Goal: Transaction & Acquisition: Book appointment/travel/reservation

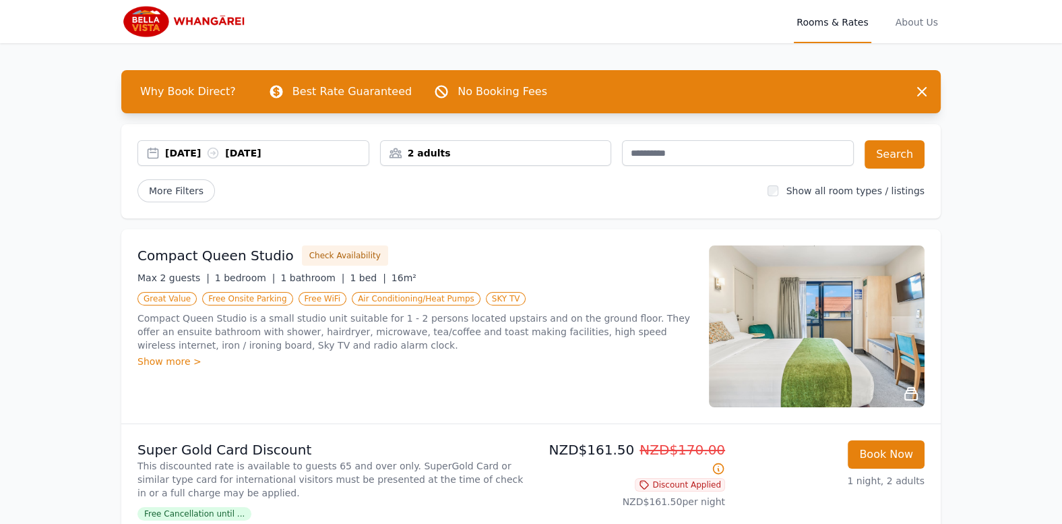
click at [318, 161] on div "13 Sep 2025 14 Sep 2025" at bounding box center [253, 153] width 232 height 26
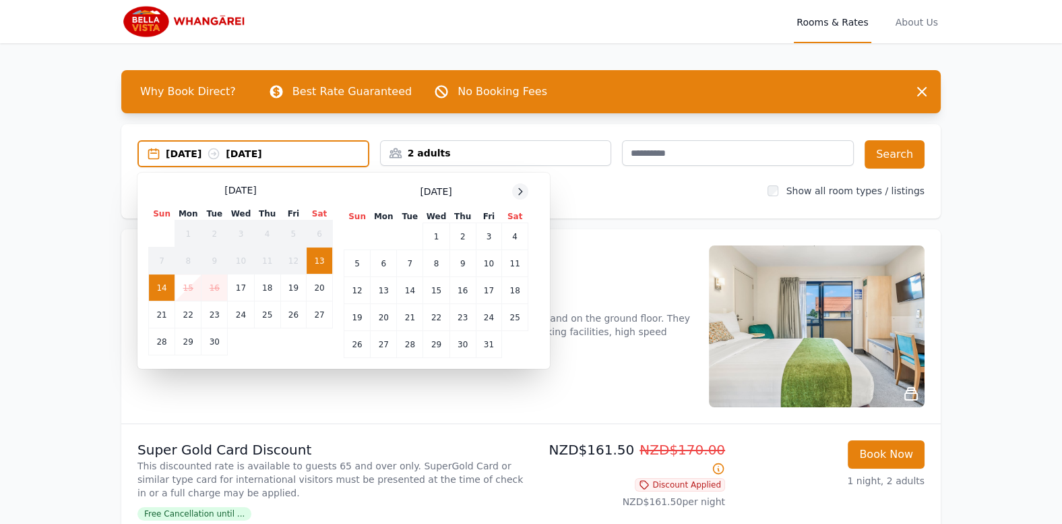
click at [519, 186] on icon at bounding box center [520, 191] width 11 height 11
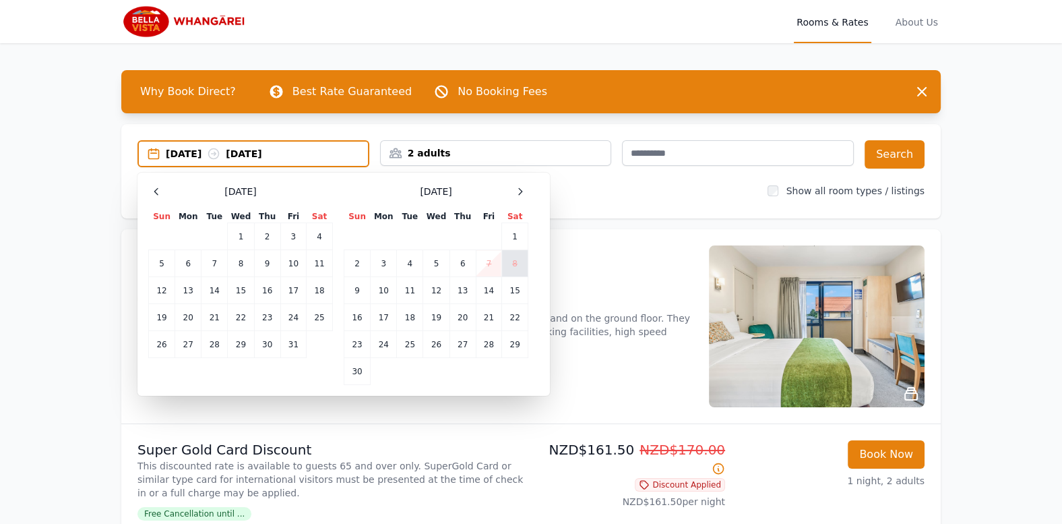
click at [517, 267] on td "8" at bounding box center [515, 263] width 26 height 27
click at [361, 295] on td "9" at bounding box center [357, 290] width 26 height 27
click at [515, 264] on td "8" at bounding box center [515, 263] width 26 height 27
click at [515, 255] on td "8" at bounding box center [515, 263] width 26 height 27
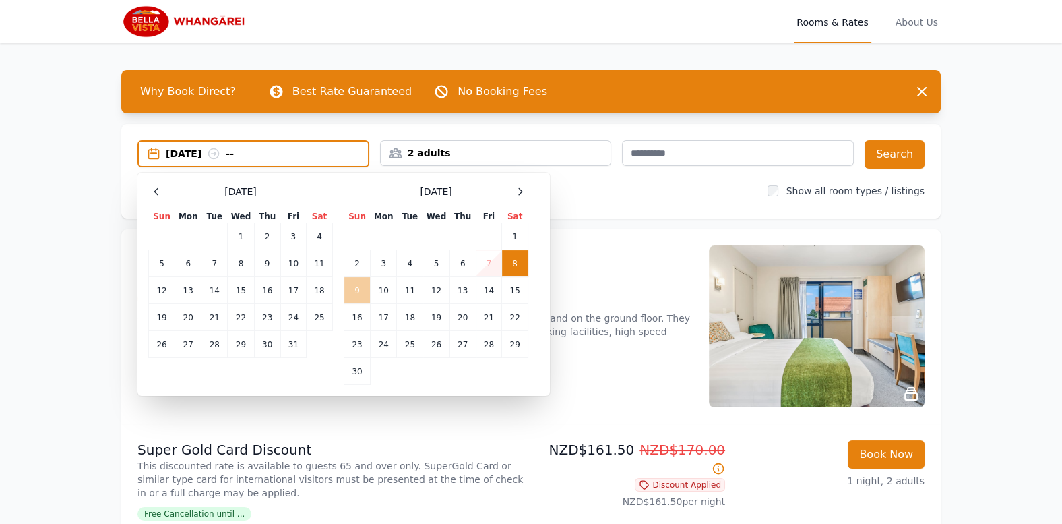
click at [365, 291] on td "9" at bounding box center [357, 290] width 26 height 27
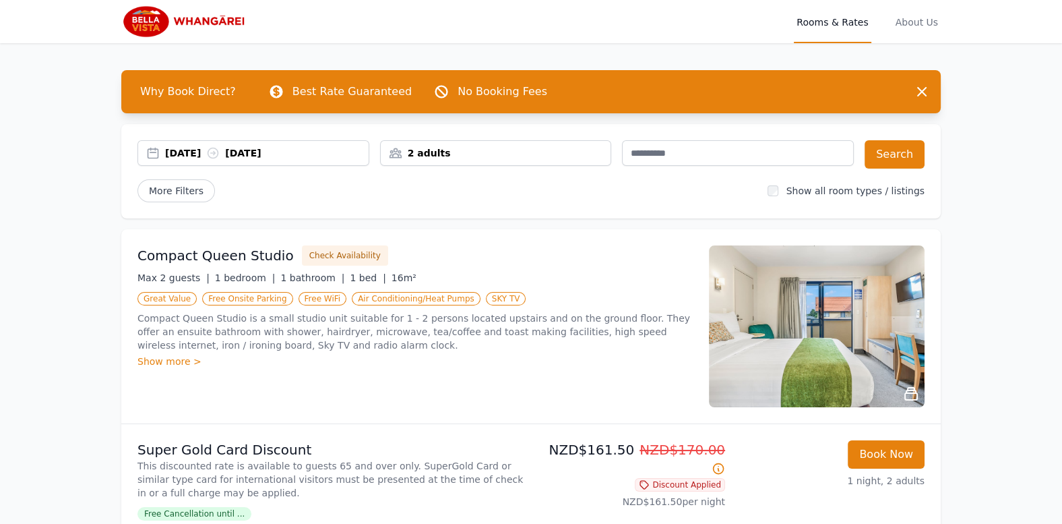
click at [360, 147] on div "08 Nov 2025 09 Nov 2025" at bounding box center [266, 152] width 203 height 13
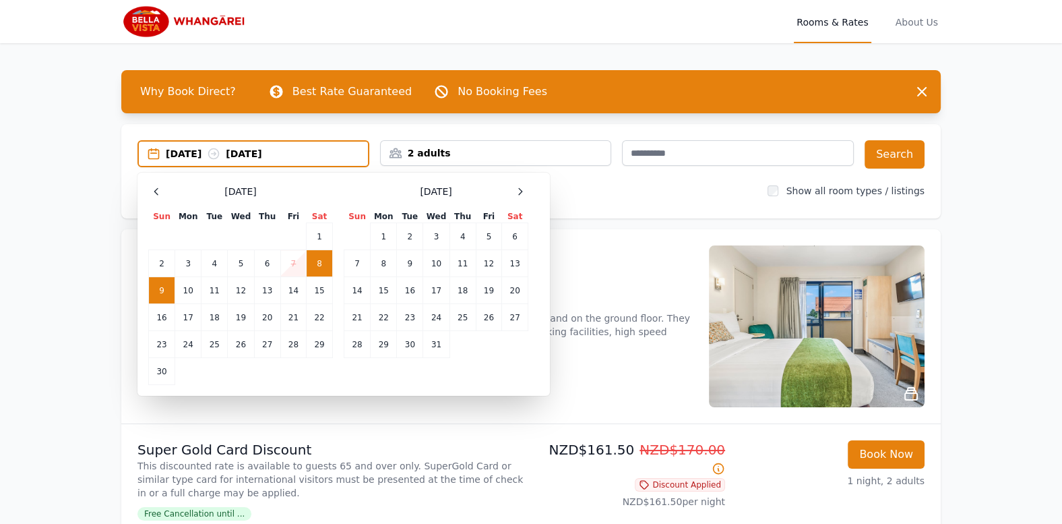
click at [320, 253] on td "8" at bounding box center [320, 263] width 26 height 27
click at [288, 264] on td "7" at bounding box center [293, 263] width 26 height 27
click at [320, 270] on td "8" at bounding box center [320, 263] width 26 height 27
click at [387, 419] on div "Compact Queen Studio Check Availability Max 2 guests | 1 bedroom | 1 bathroom |…" at bounding box center [530, 326] width 819 height 194
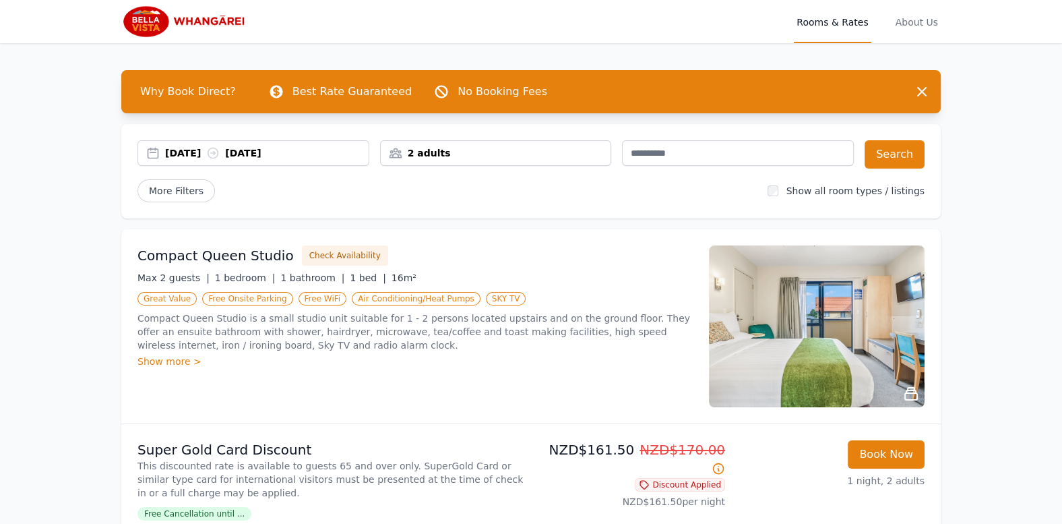
click at [342, 156] on div "08 Nov 2025 09 Nov 2025" at bounding box center [266, 152] width 203 height 13
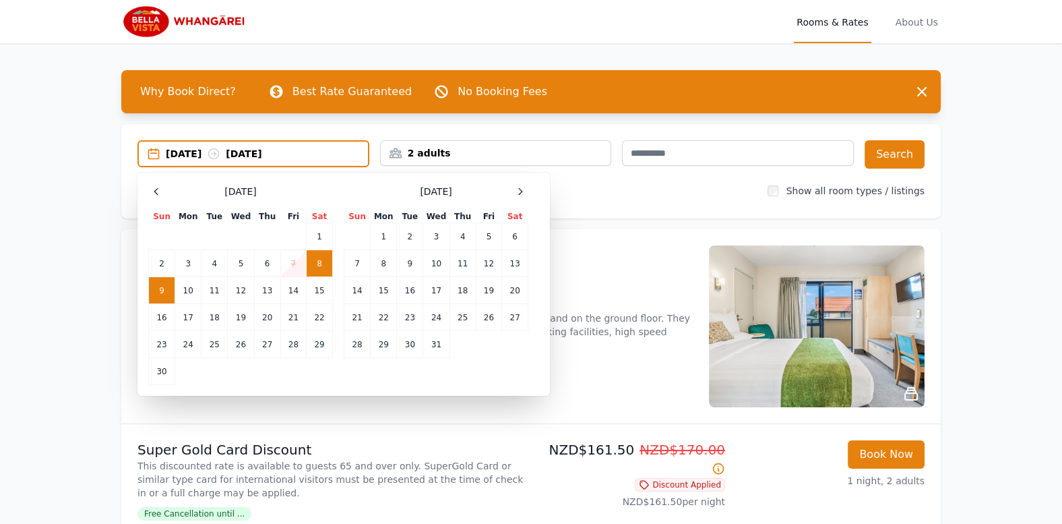
click at [313, 256] on td "8" at bounding box center [320, 263] width 26 height 27
click at [167, 298] on td "9" at bounding box center [162, 290] width 26 height 27
click at [901, 156] on button "Search" at bounding box center [894, 154] width 60 height 28
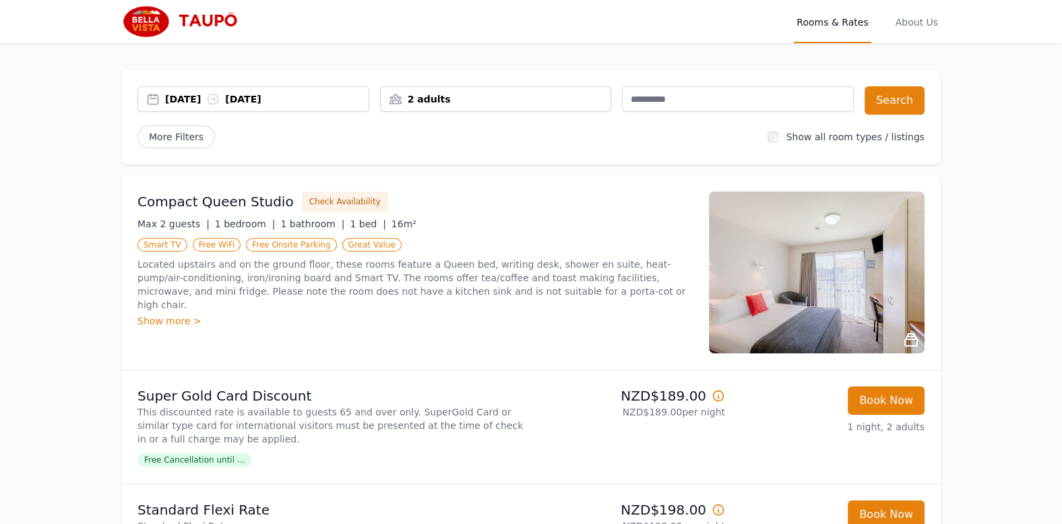
click at [343, 108] on div "[DATE] [DATE]" at bounding box center [253, 99] width 232 height 26
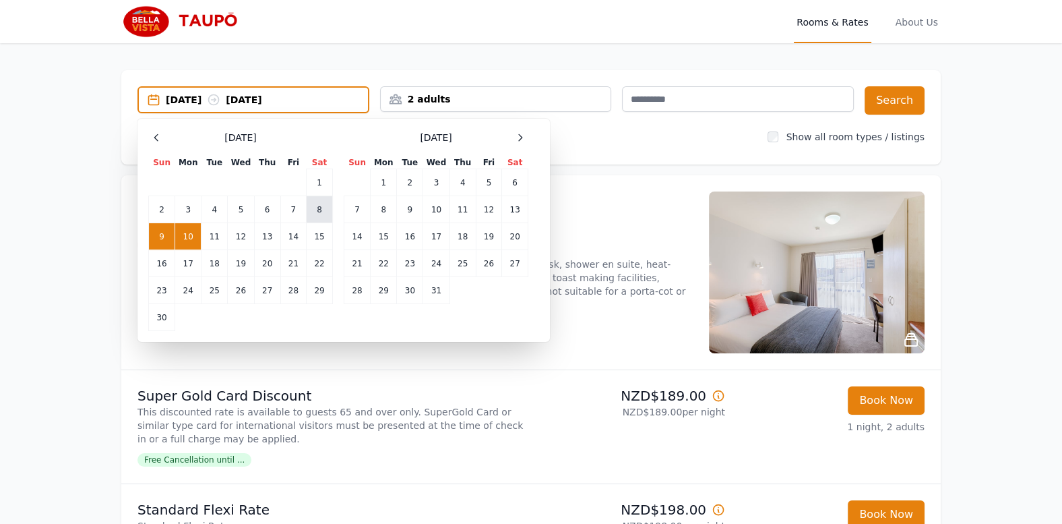
click at [313, 210] on td "8" at bounding box center [320, 209] width 26 height 27
click at [164, 228] on td "9" at bounding box center [162, 236] width 26 height 27
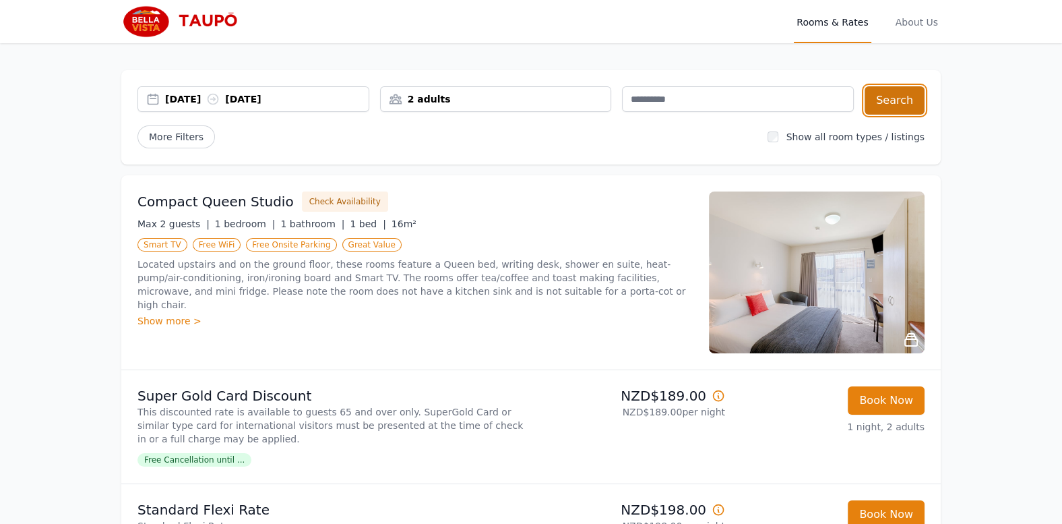
click at [902, 109] on button "Search" at bounding box center [894, 100] width 60 height 28
